Goal: Navigation & Orientation: Find specific page/section

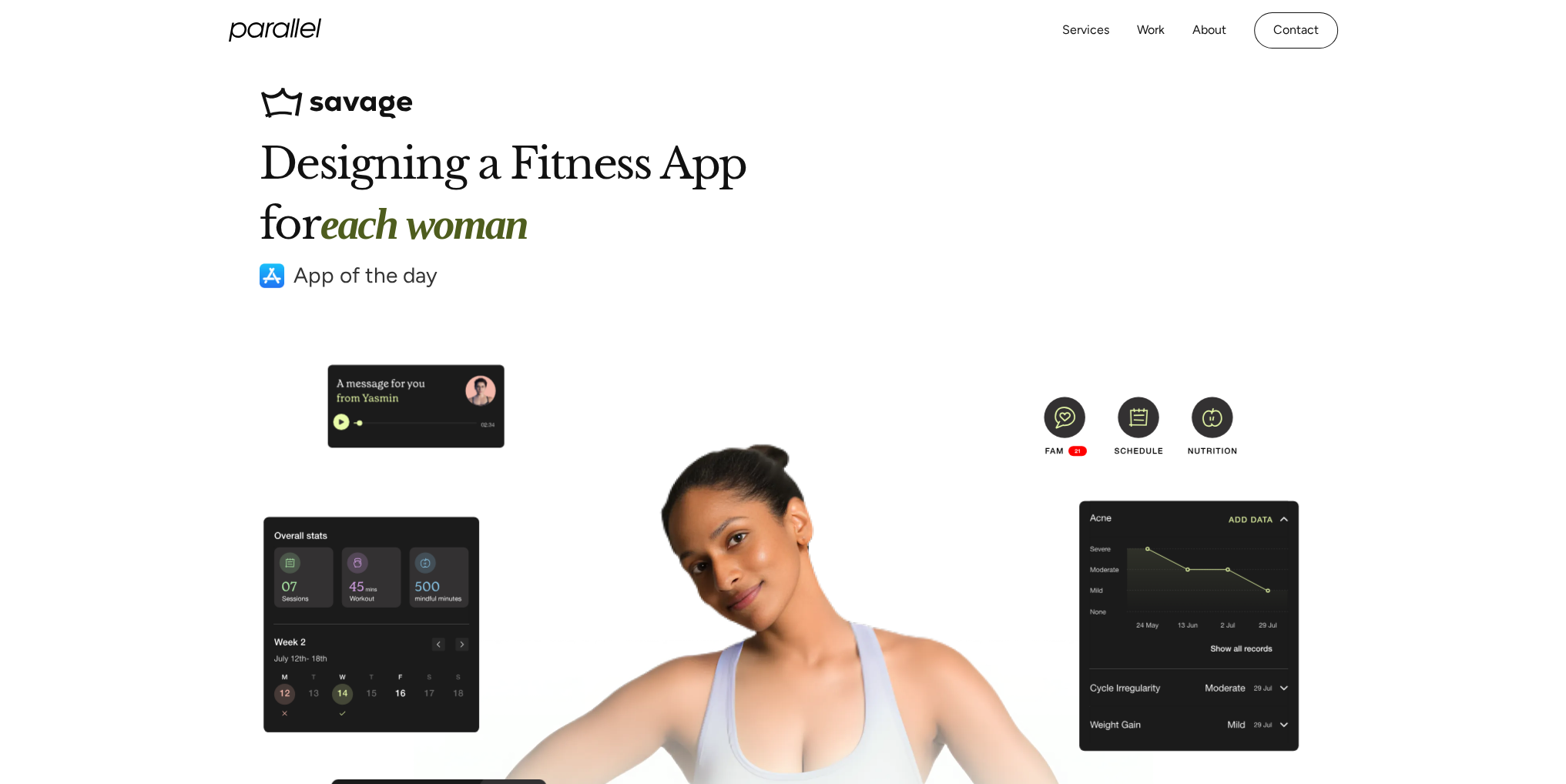
click at [259, 29] on icon "home" at bounding box center [275, 30] width 92 height 23
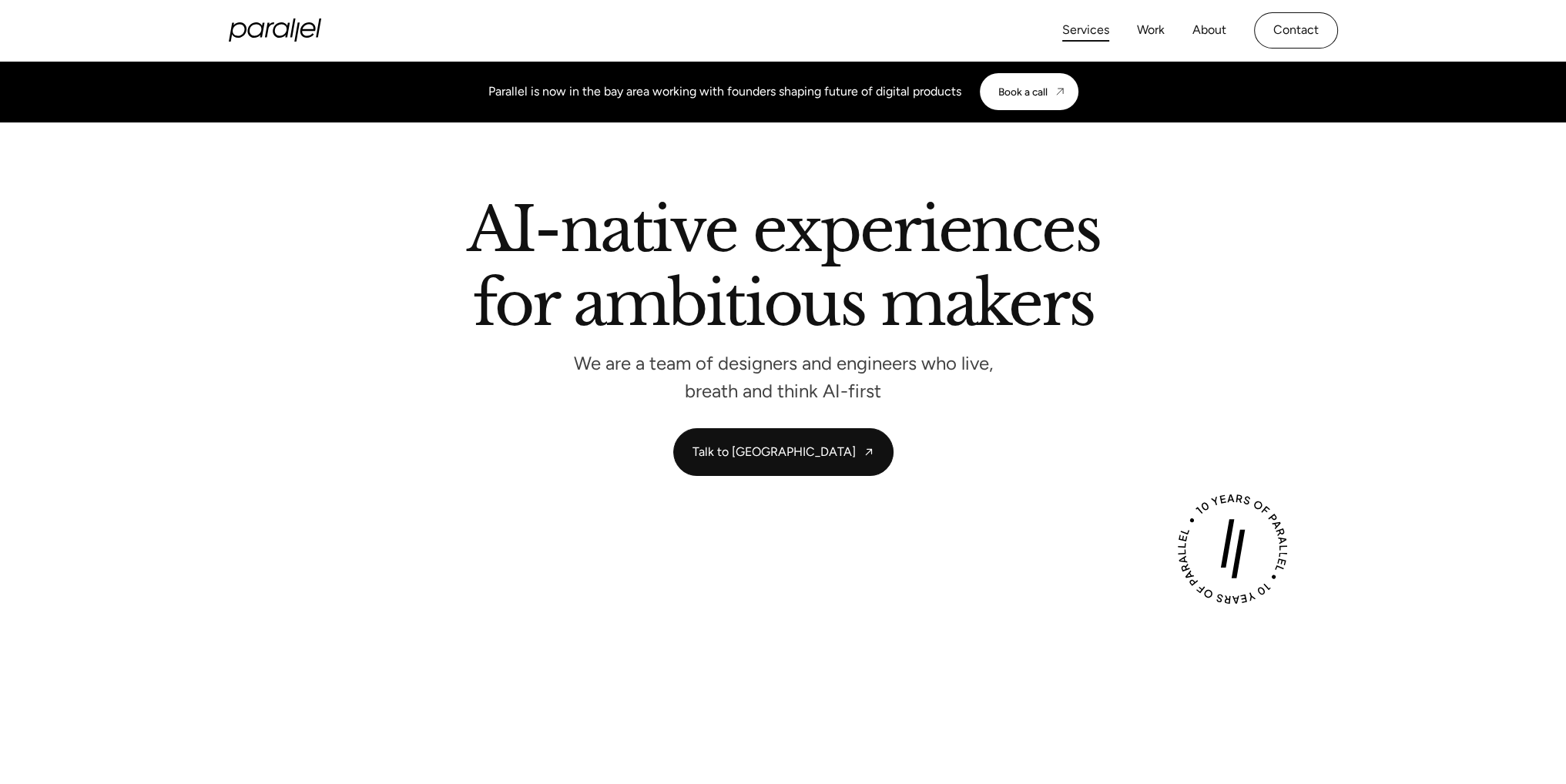
click at [1087, 19] on link "Services" at bounding box center [1085, 30] width 47 height 22
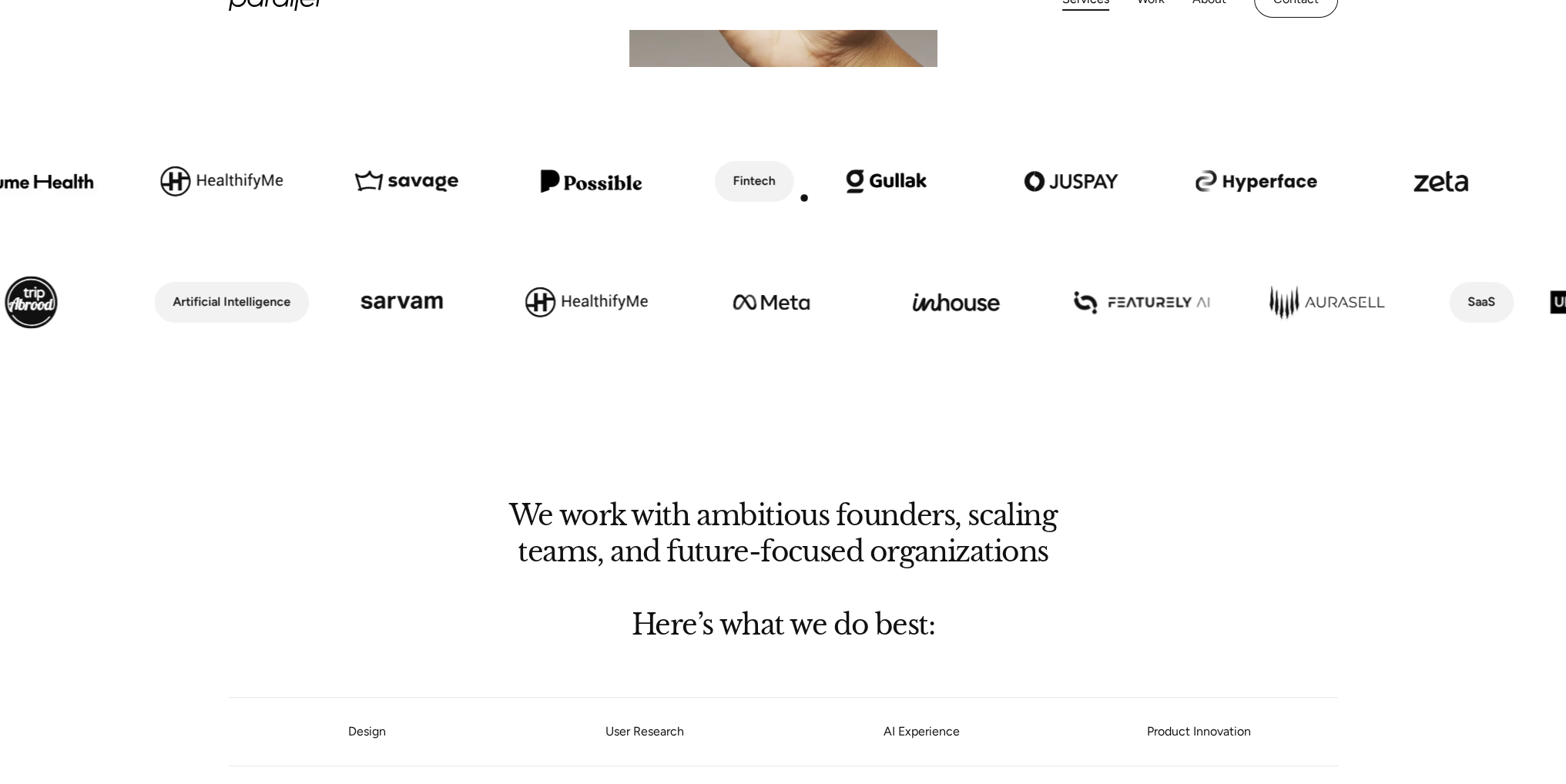
scroll to position [770, 0]
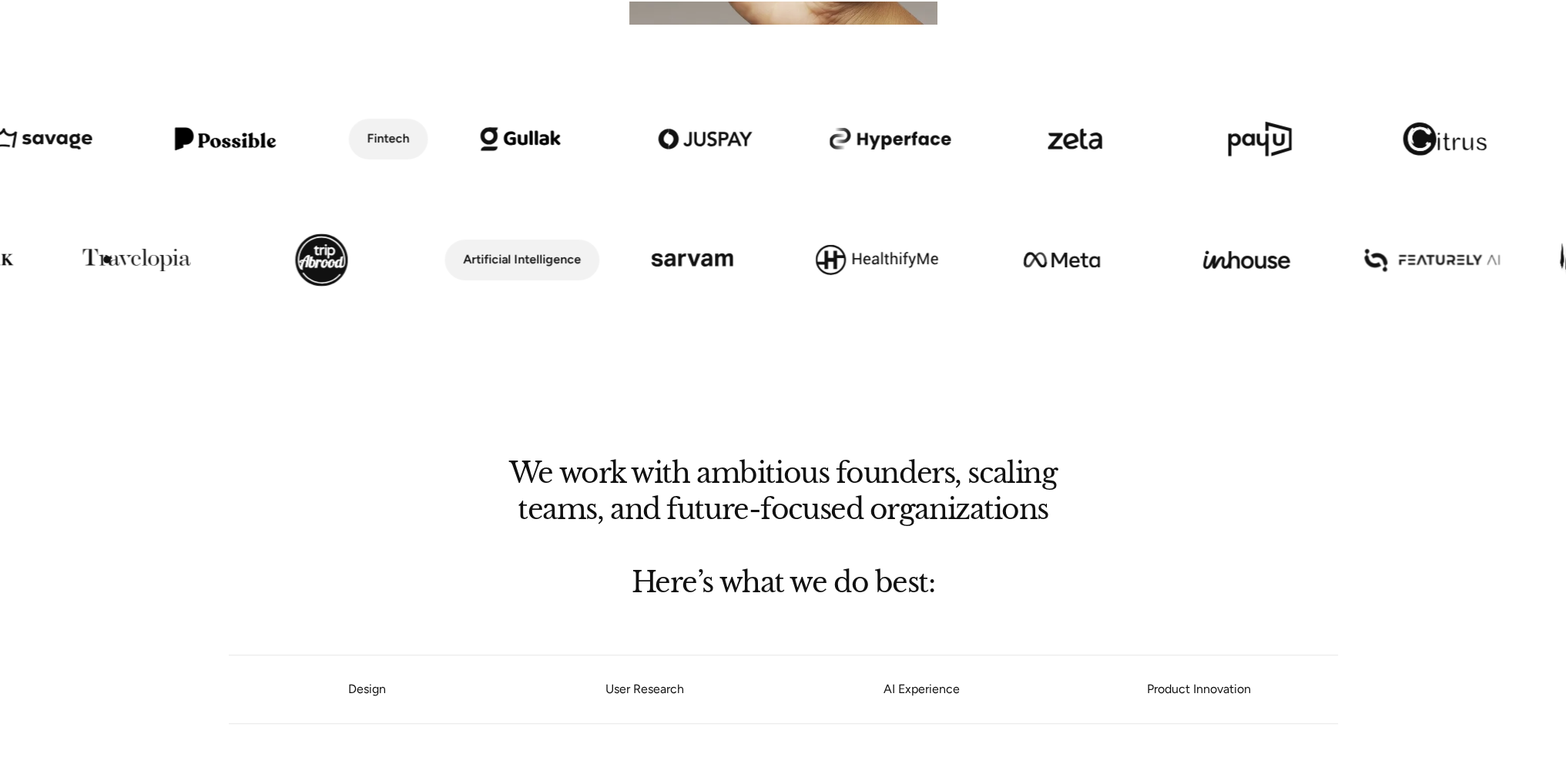
click at [108, 259] on img at bounding box center [136, 260] width 185 height 106
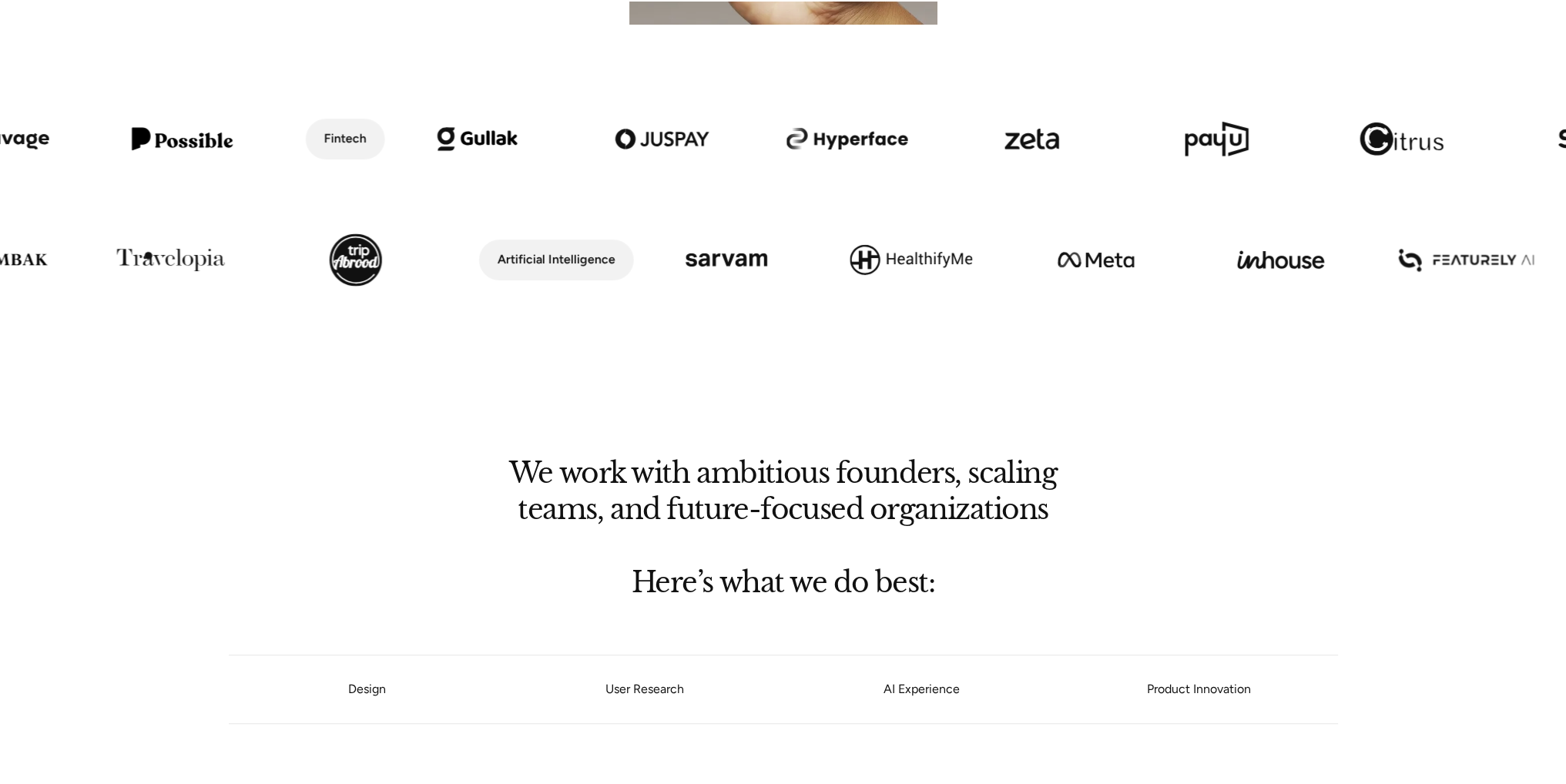
click at [157, 255] on img at bounding box center [171, 260] width 185 height 106
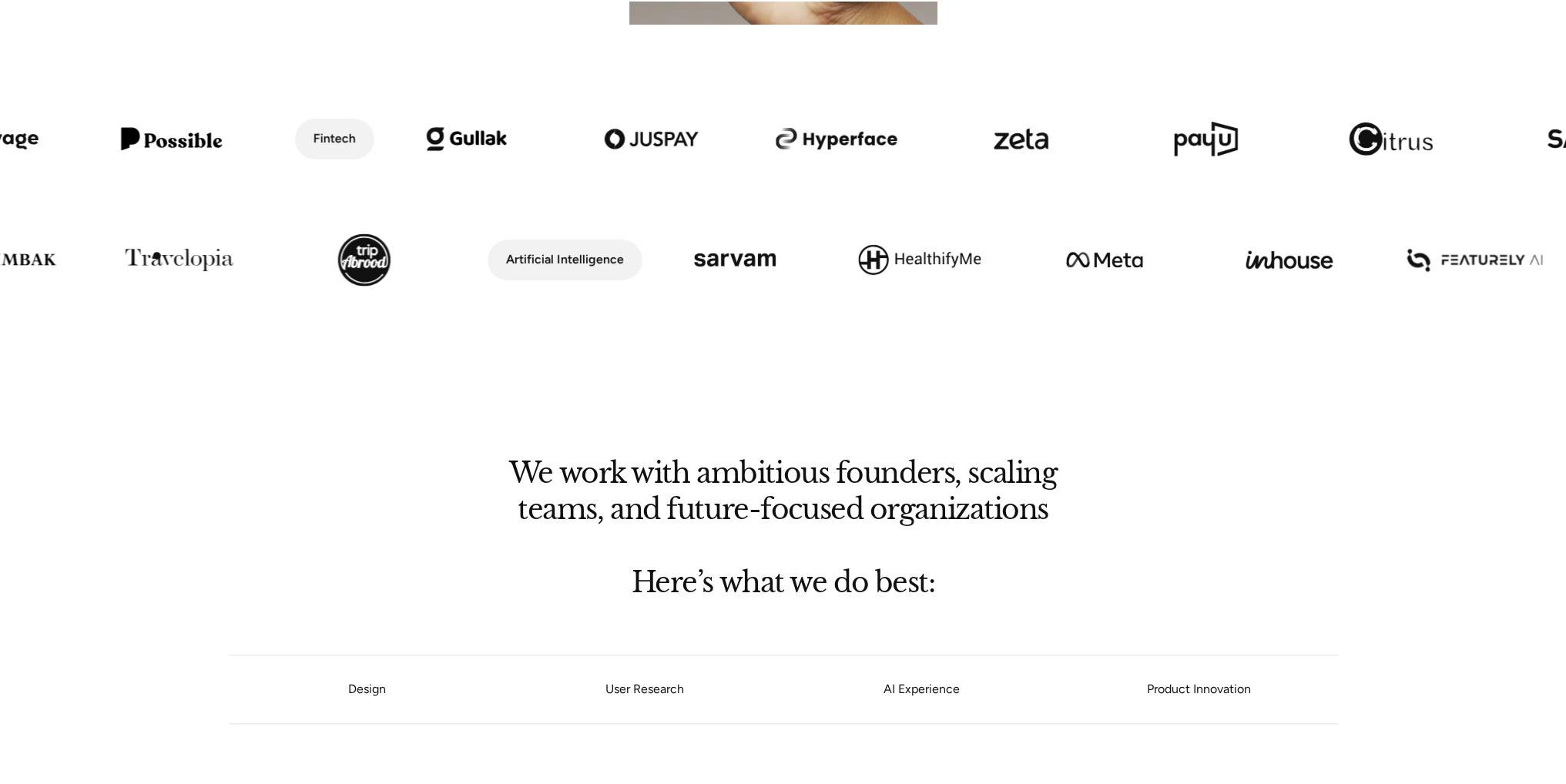
click at [157, 255] on img at bounding box center [180, 260] width 185 height 106
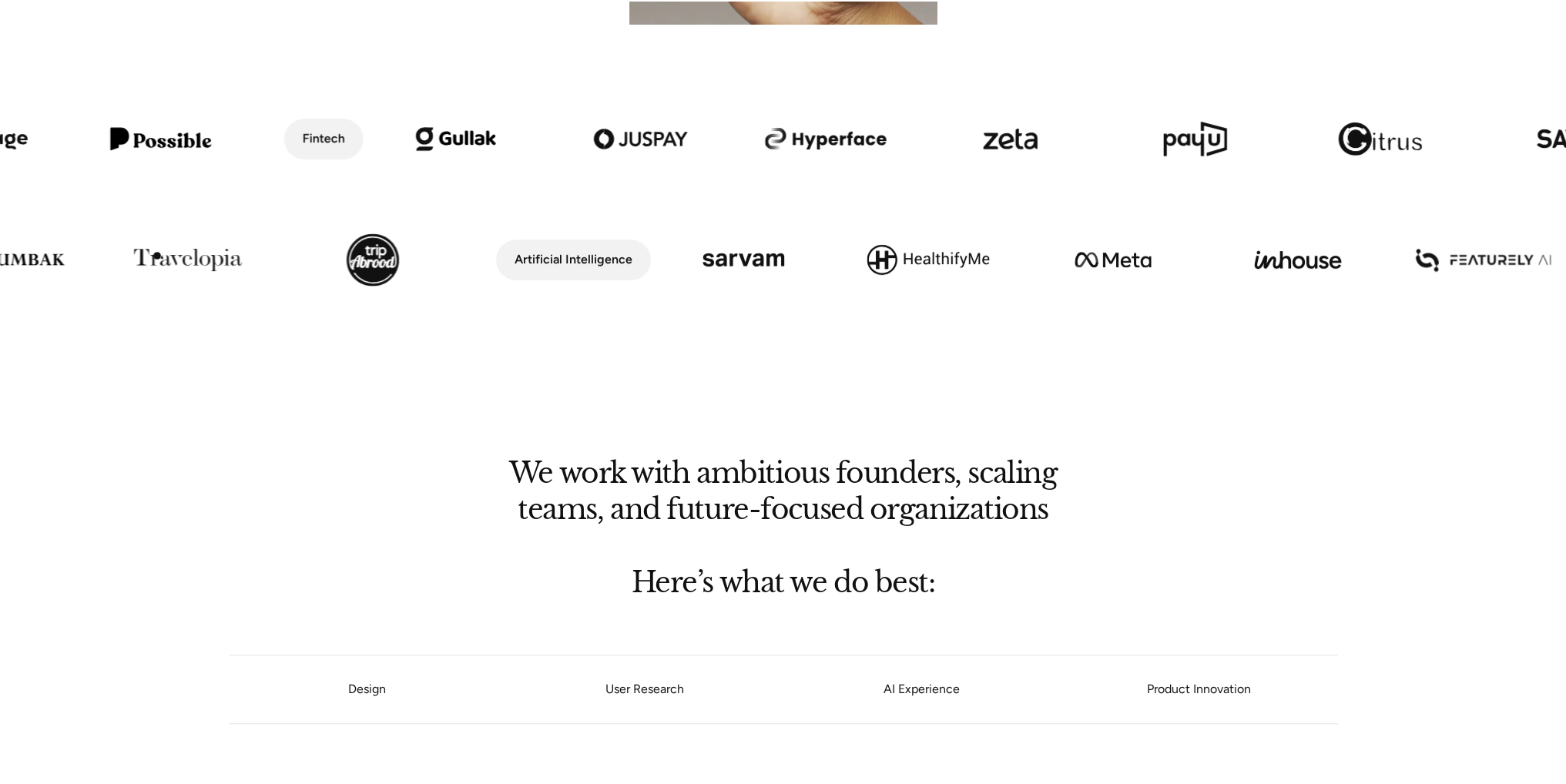
click at [157, 255] on img at bounding box center [187, 260] width 185 height 106
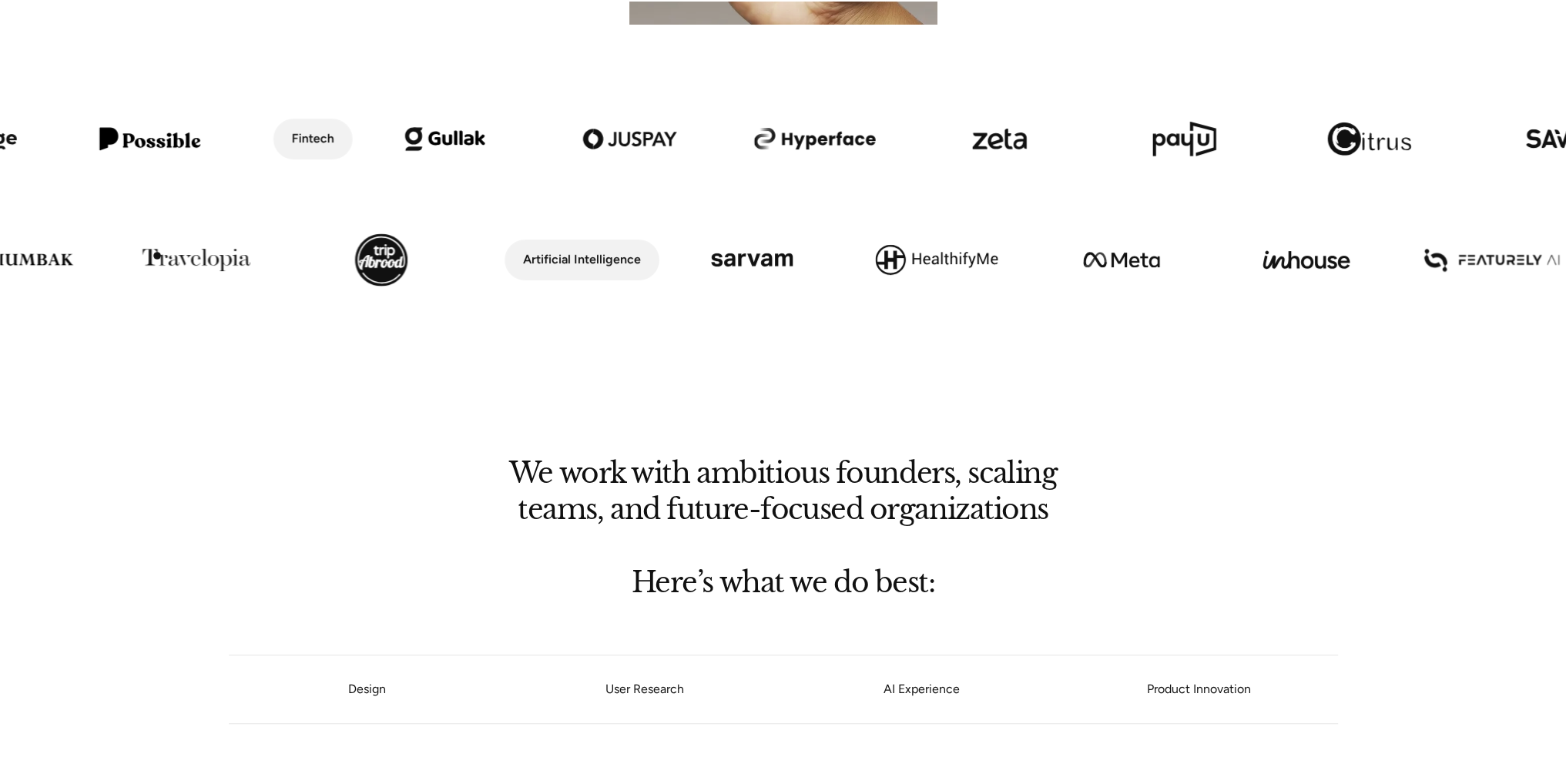
click at [157, 255] on img at bounding box center [196, 260] width 185 height 106
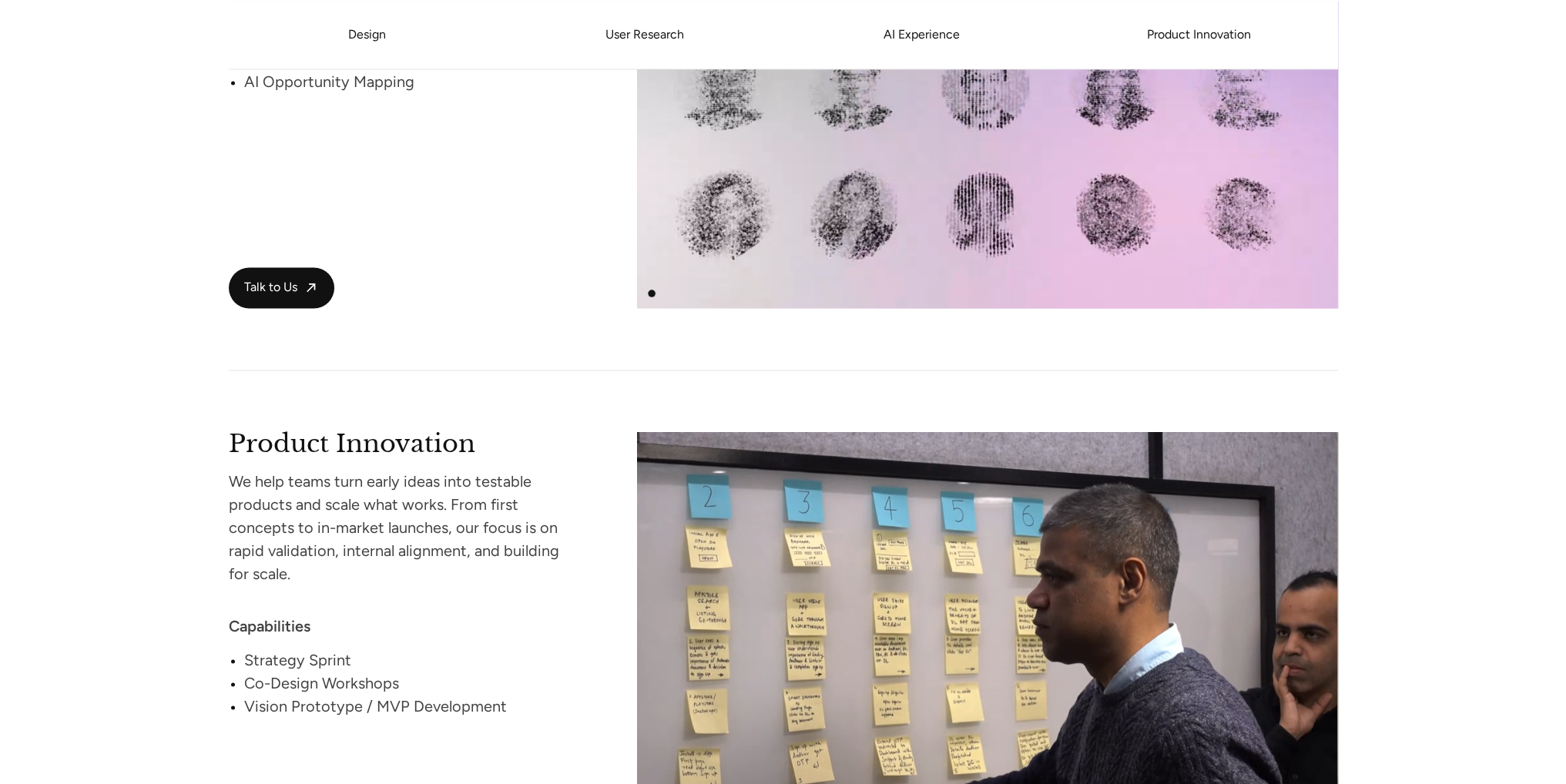
scroll to position [2999, 0]
